Goal: Navigation & Orientation: Find specific page/section

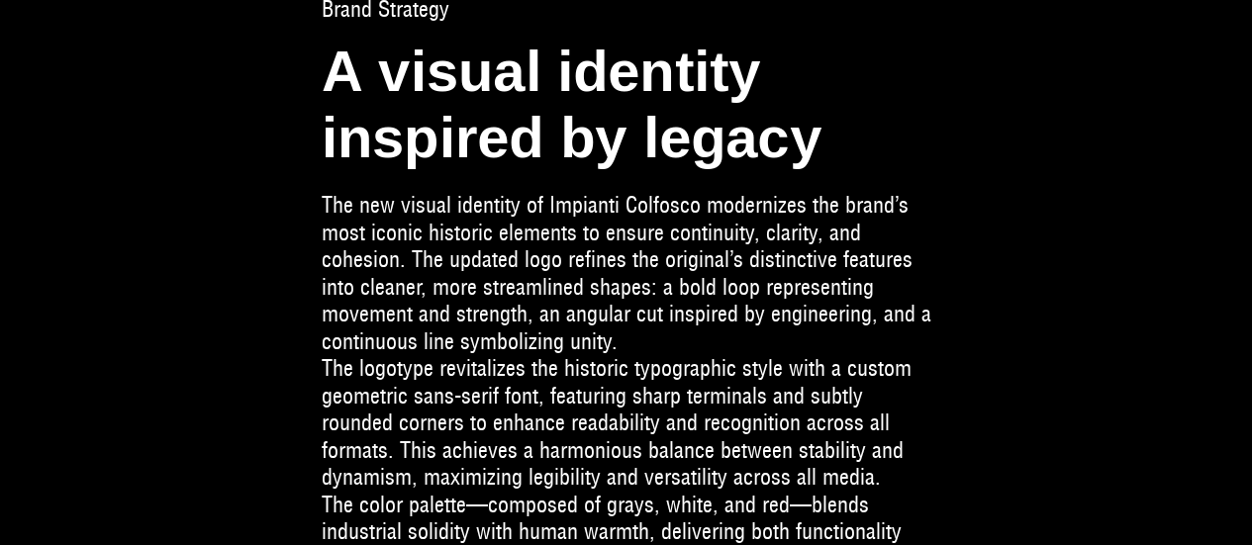
scroll to position [3559, 0]
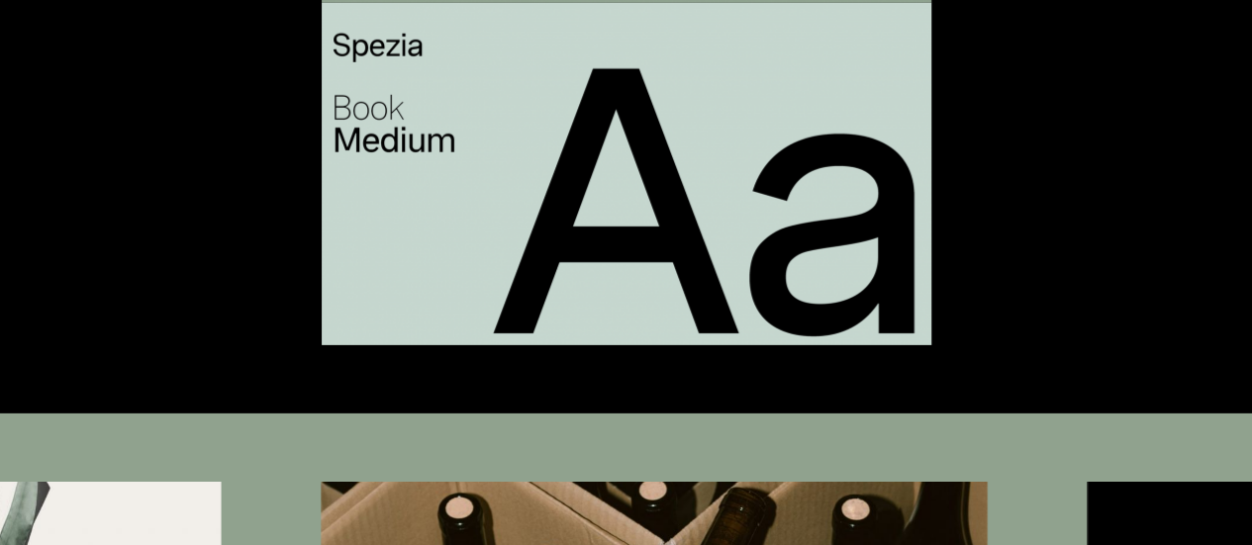
scroll to position [6763, 0]
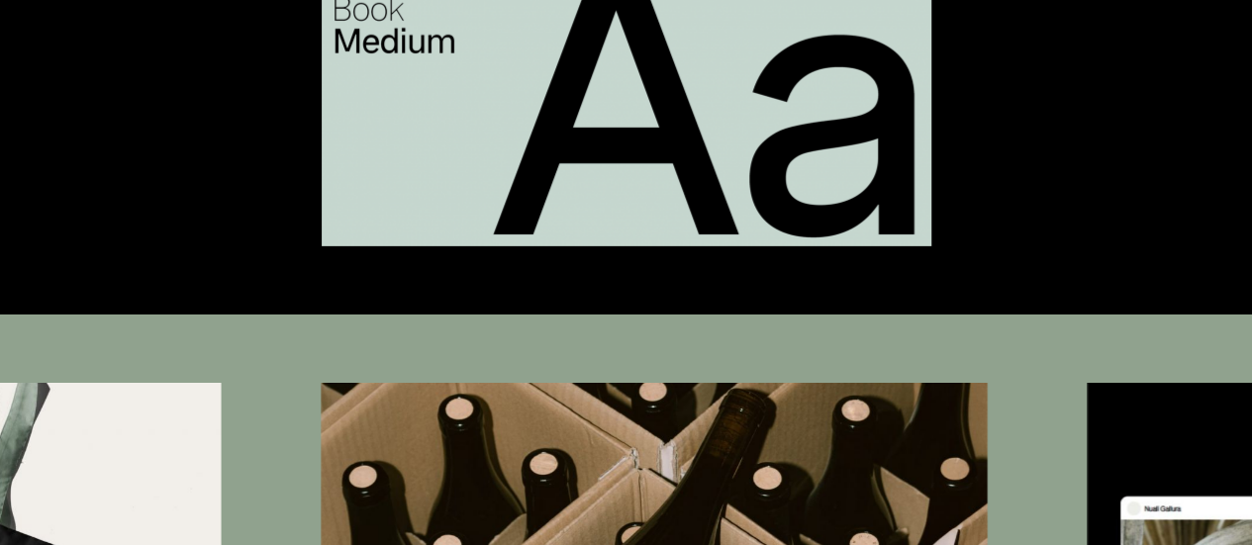
drag, startPoint x: 0, startPoint y: 0, endPoint x: 803, endPoint y: 358, distance: 879.6
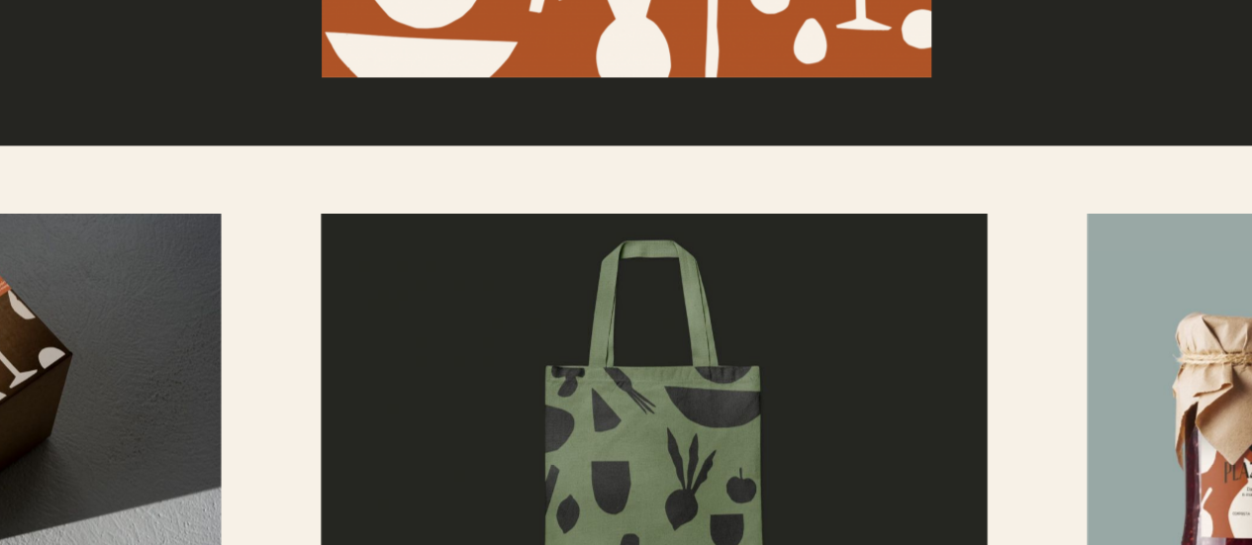
scroll to position [5317, 0]
